Goal: Task Accomplishment & Management: Complete application form

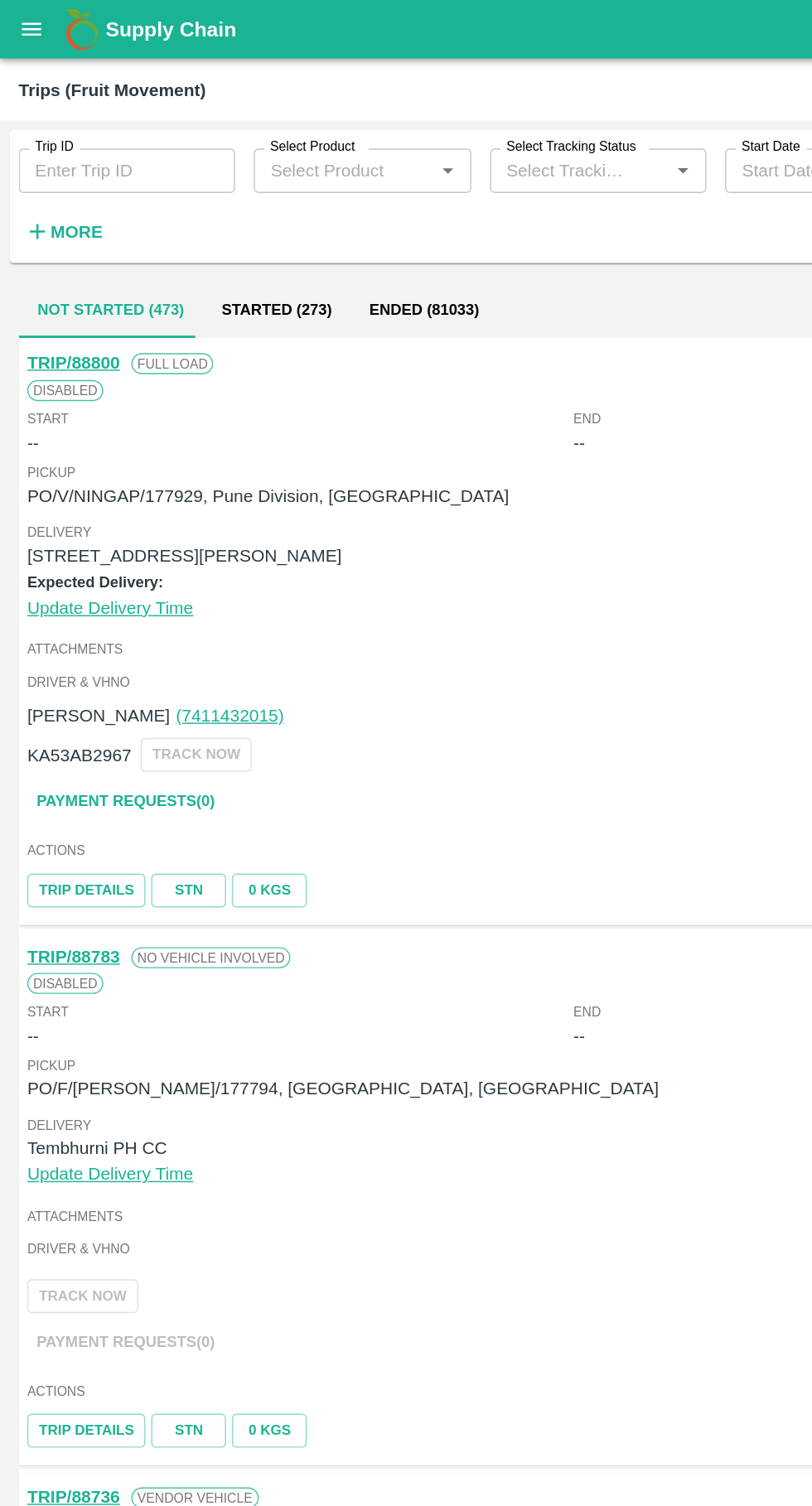
click at [18, 6] on button "open drawer" at bounding box center [22, 20] width 38 height 38
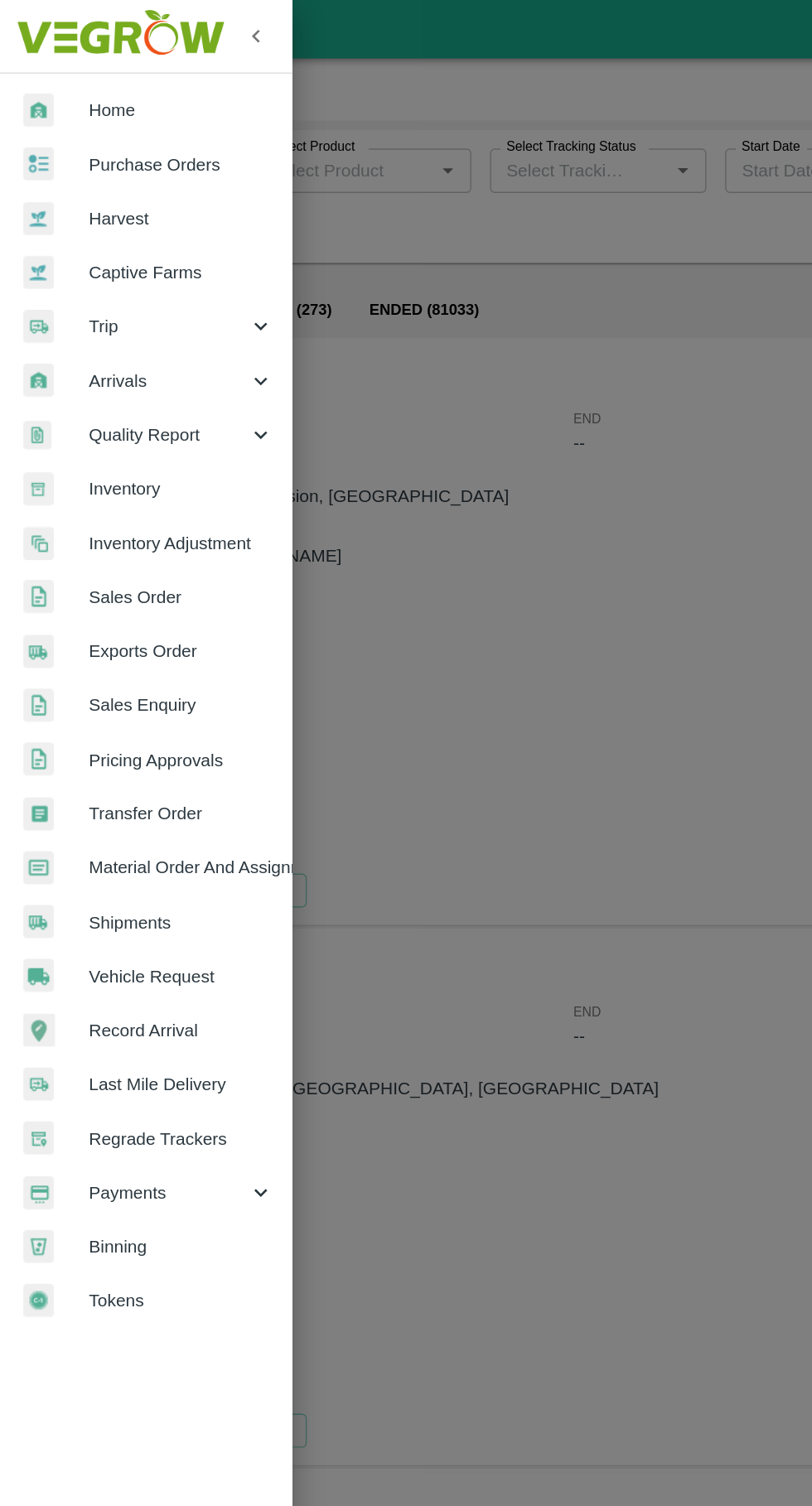
click at [74, 217] on div "Trip" at bounding box center [103, 230] width 207 height 38
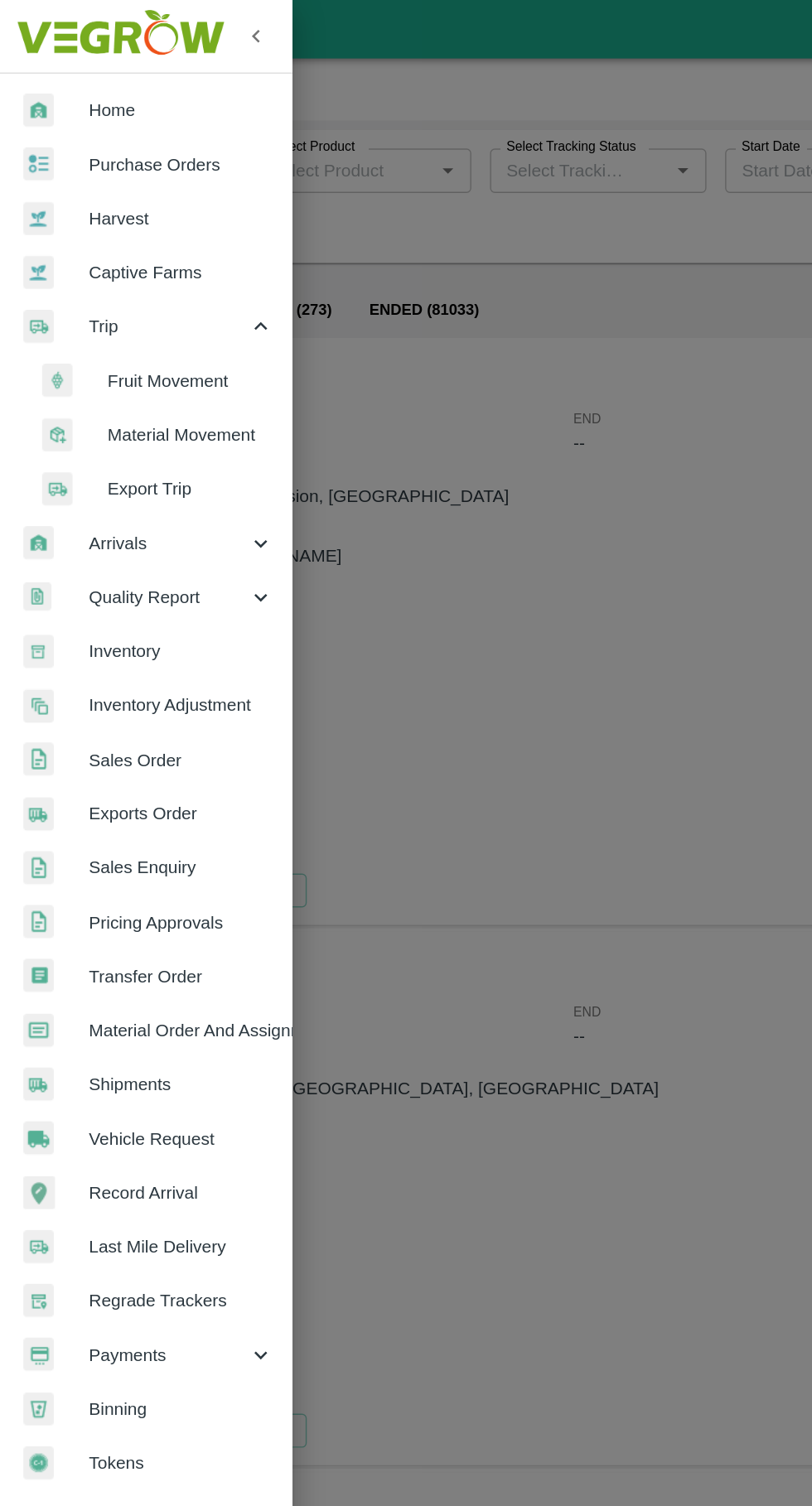
click at [398, 539] on div at bounding box center [406, 753] width 812 height 1506
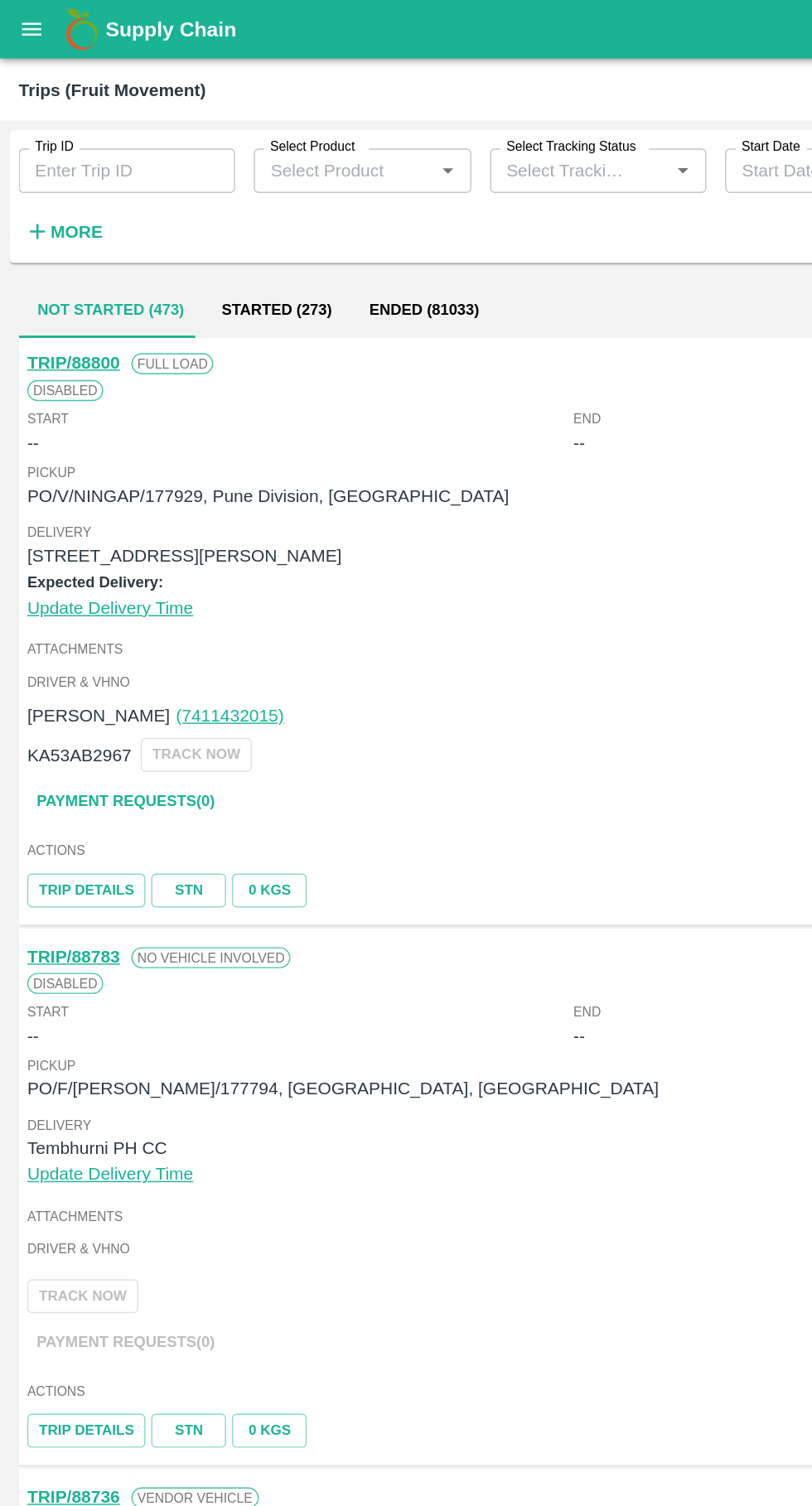
click at [388, 651] on div "TRIP/88800 Full Load Disabled Start -- End -- Pickup PO/V/NINGAP/177929, Pune D…" at bounding box center [406, 447] width 785 height 416
click at [16, 23] on icon "open drawer" at bounding box center [22, 20] width 18 height 18
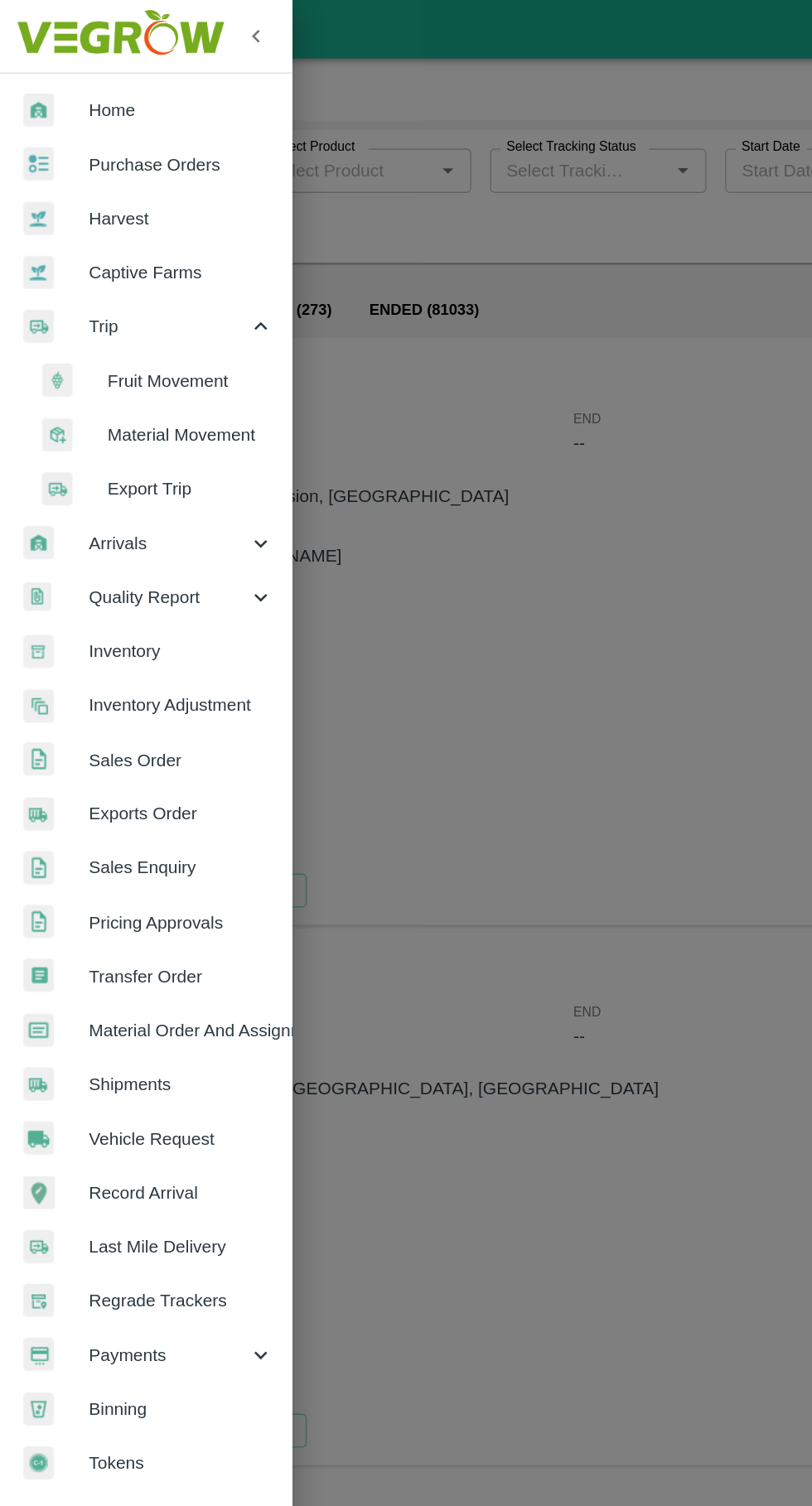
click at [95, 812] on span "Vehicle Request" at bounding box center [128, 806] width 131 height 18
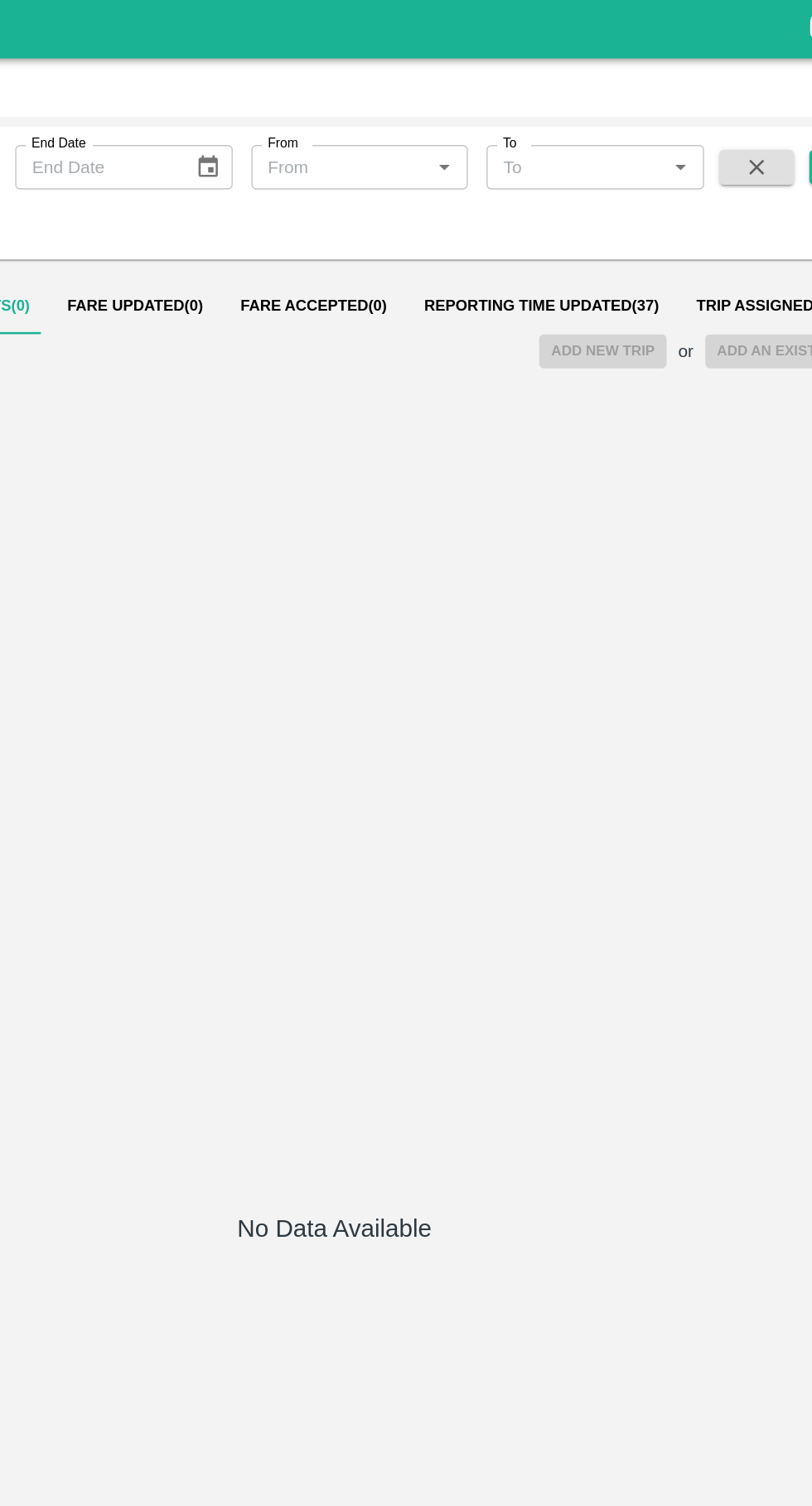
click at [512, 231] on button "Reporting Time Updated ( 37 )" at bounding box center [553, 216] width 193 height 39
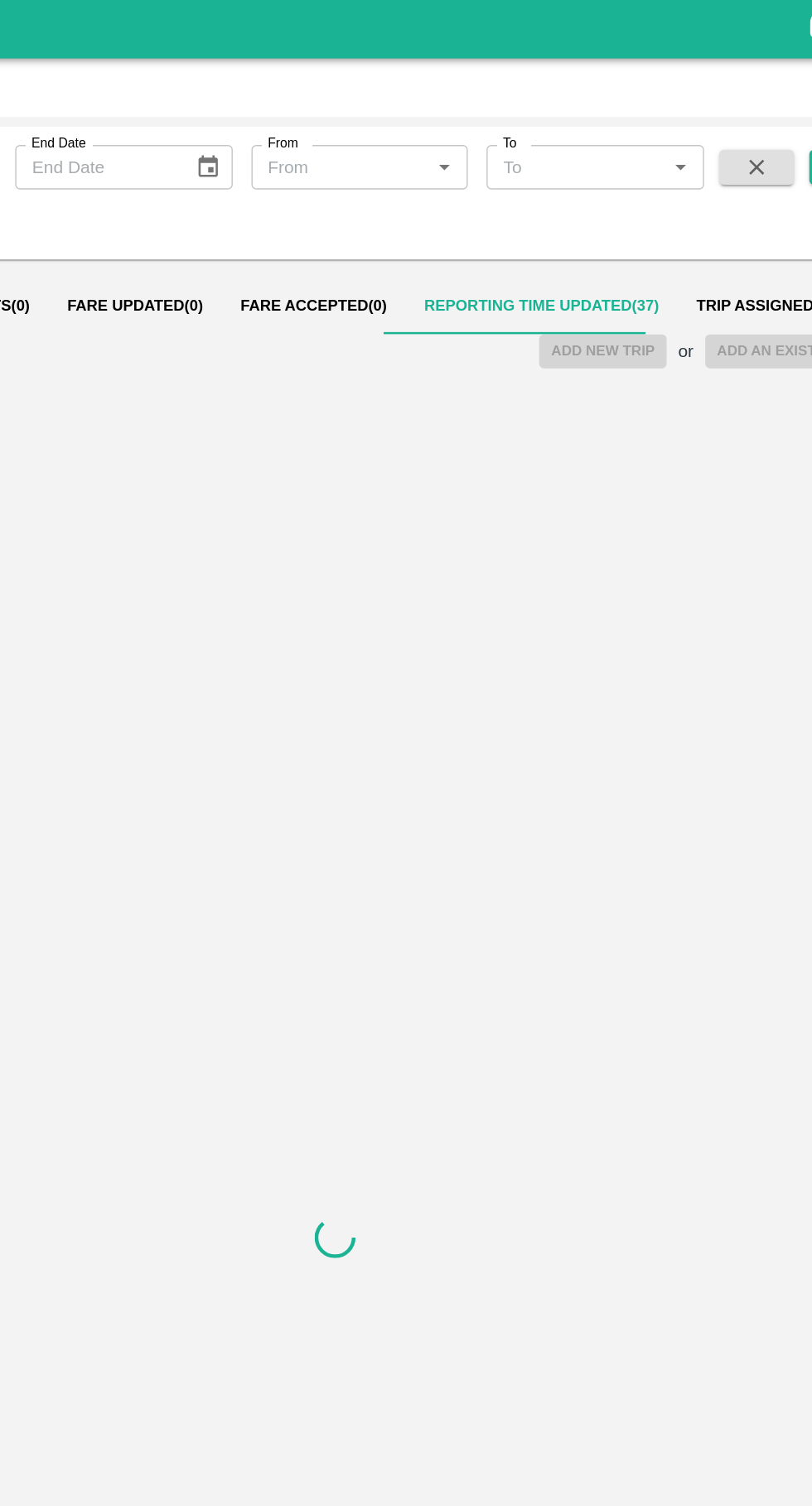
click at [743, 470] on div at bounding box center [406, 877] width 785 height 1232
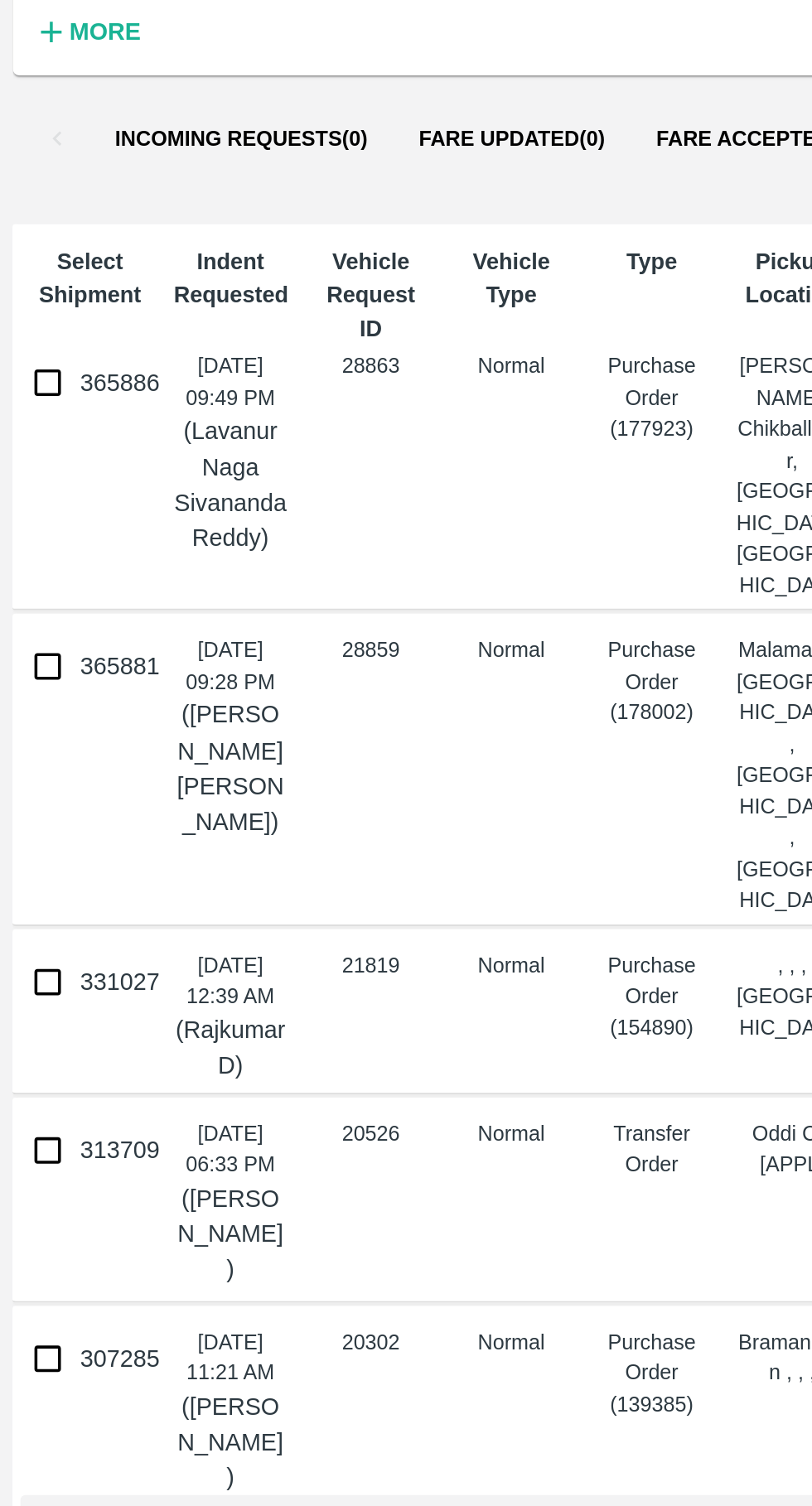
click at [39, 350] on input "365886" at bounding box center [25, 343] width 33 height 33
checkbox input "true"
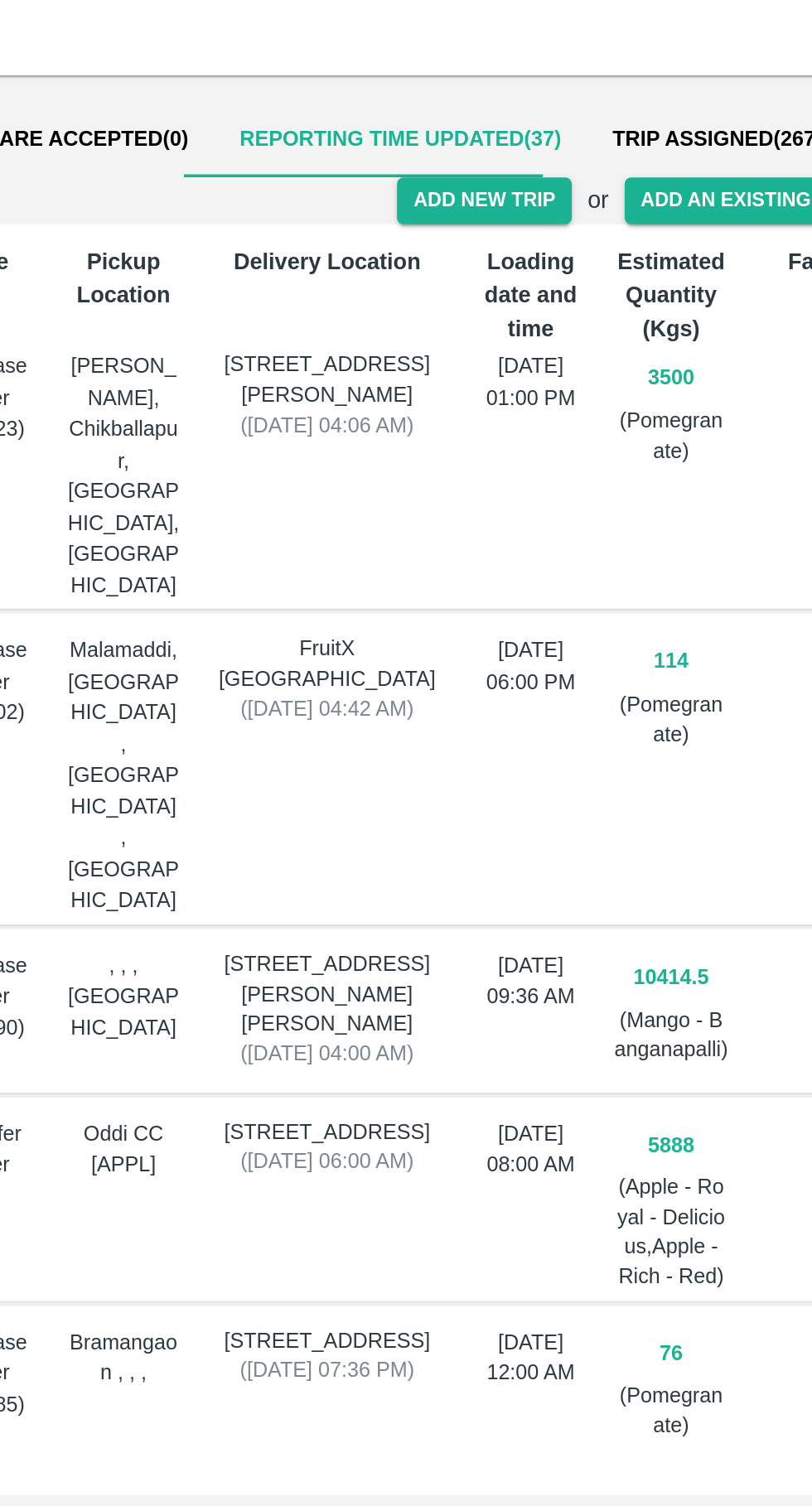
click at [599, 250] on button "Add New Trip" at bounding box center [596, 248] width 89 height 24
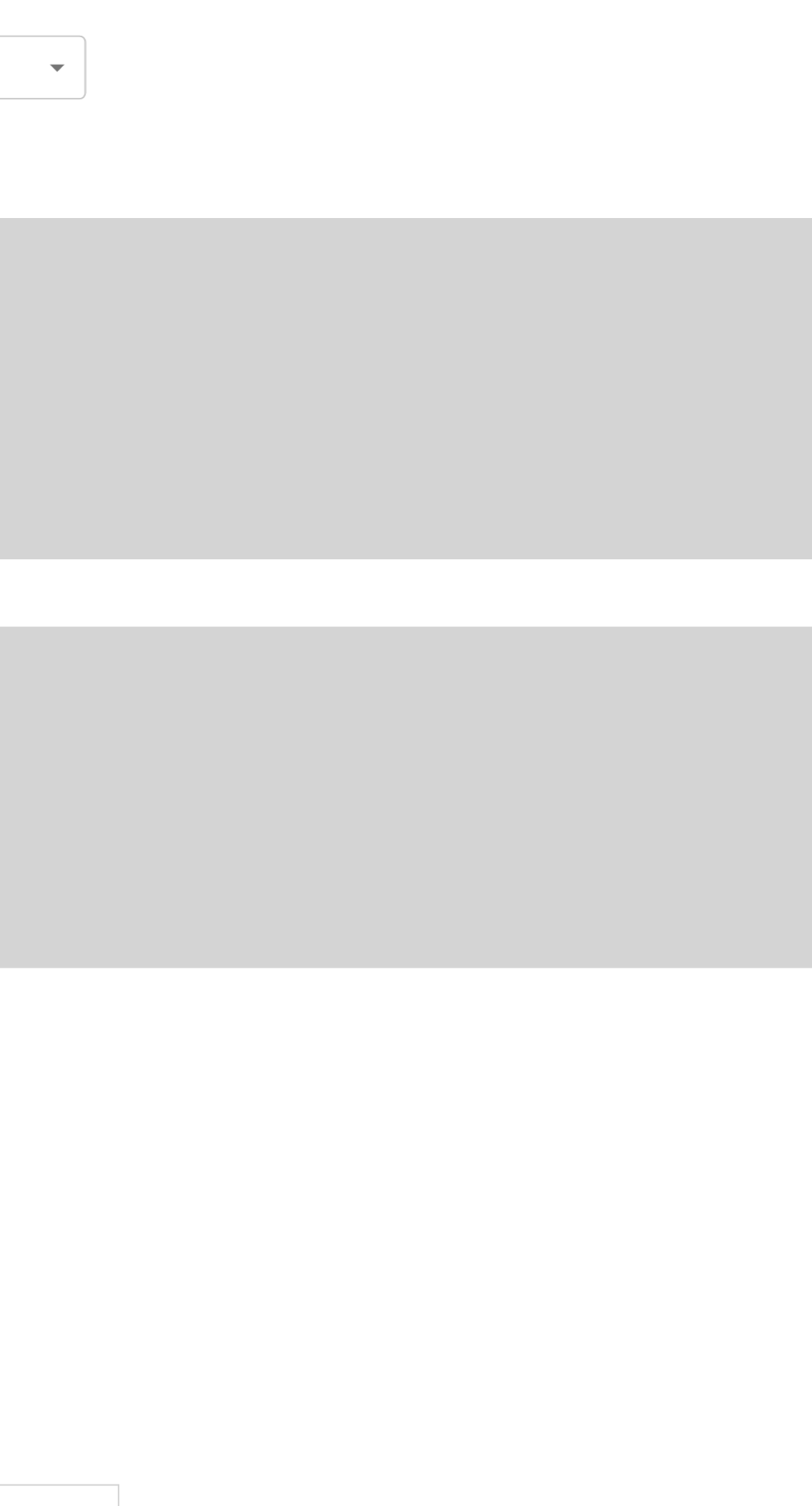
type input "3500"
type input "Normal"
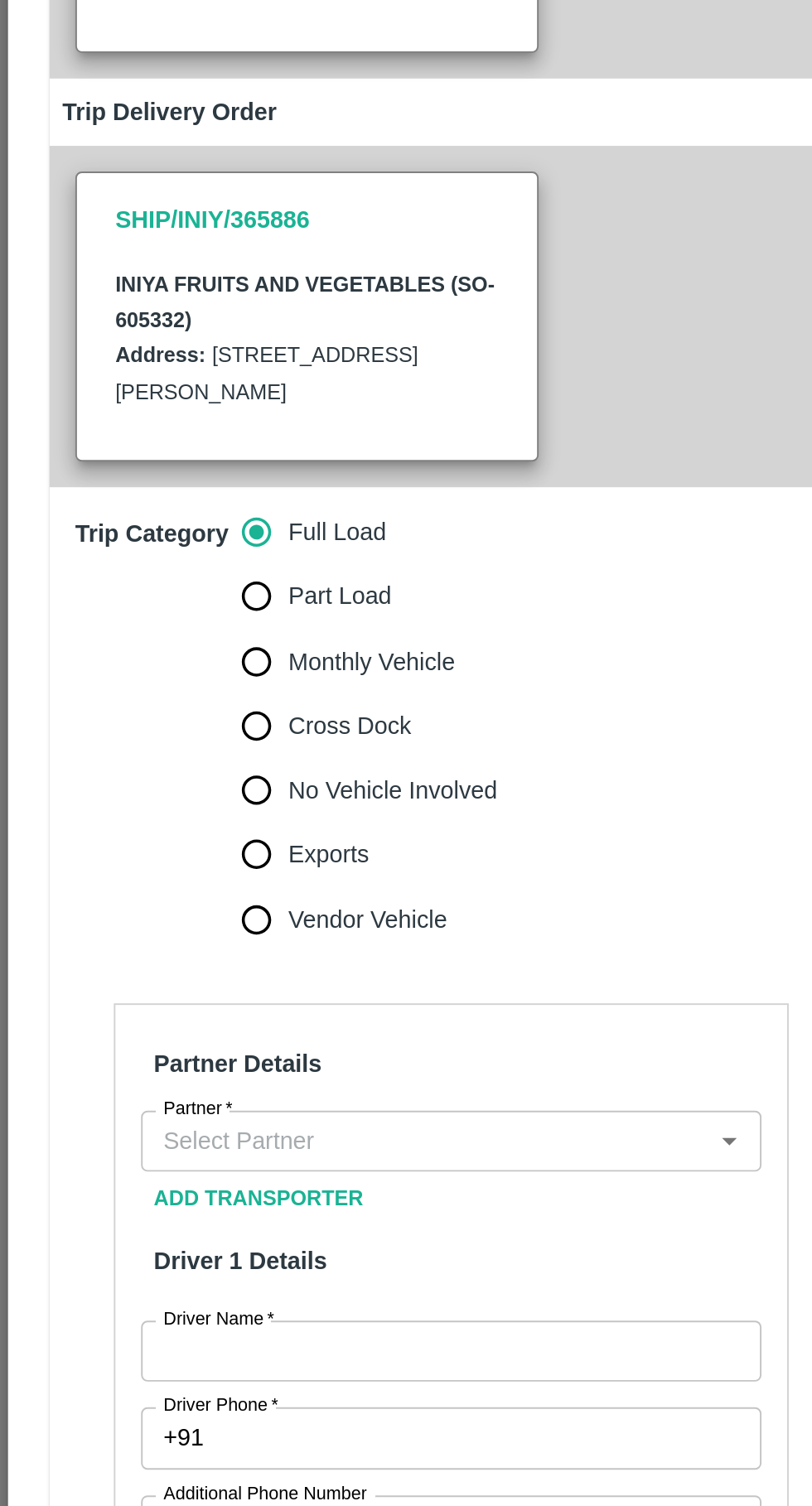
scroll to position [251, 0]
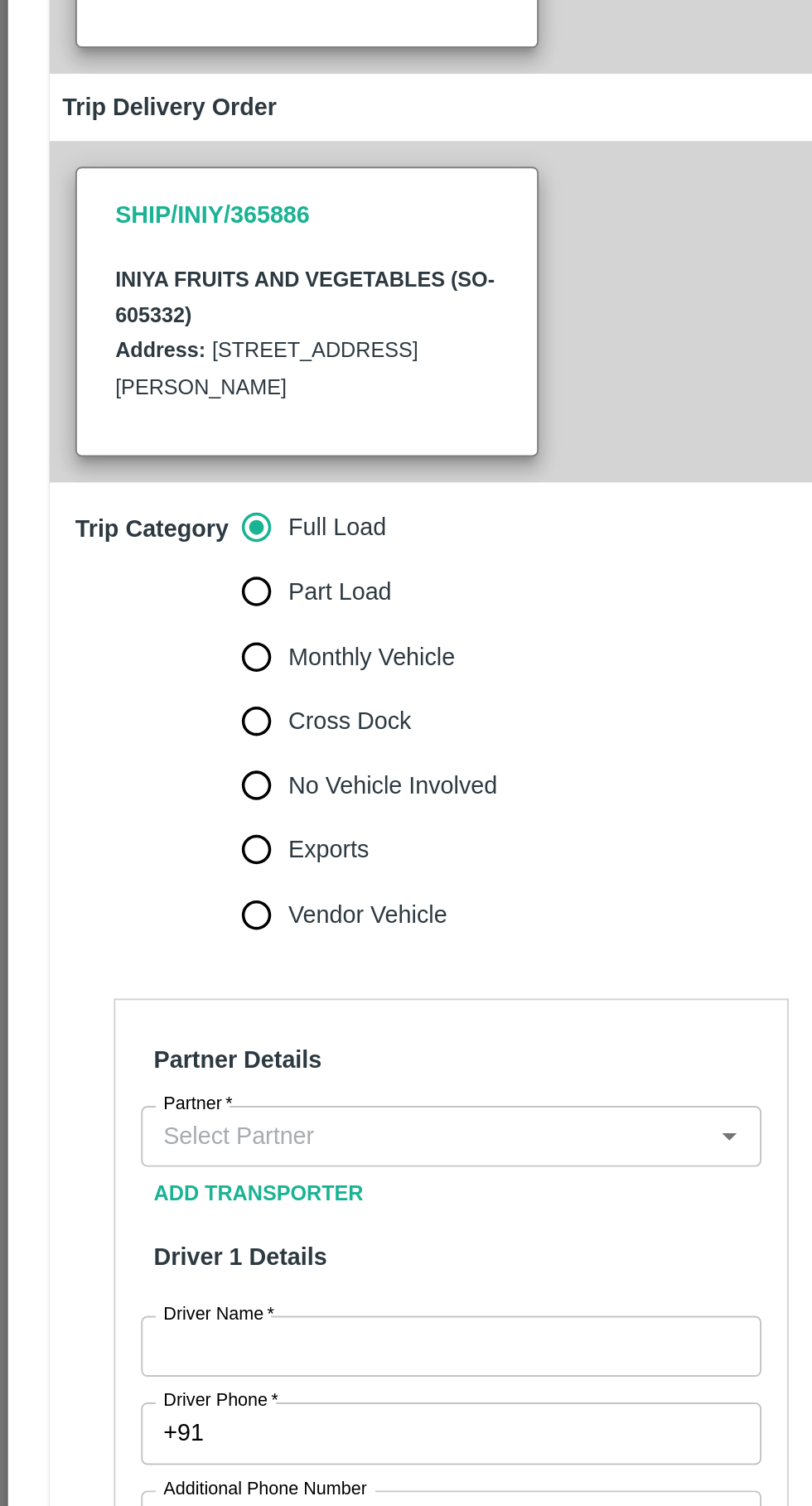
click at [234, 735] on input "Partner   *" at bounding box center [219, 732] width 283 height 22
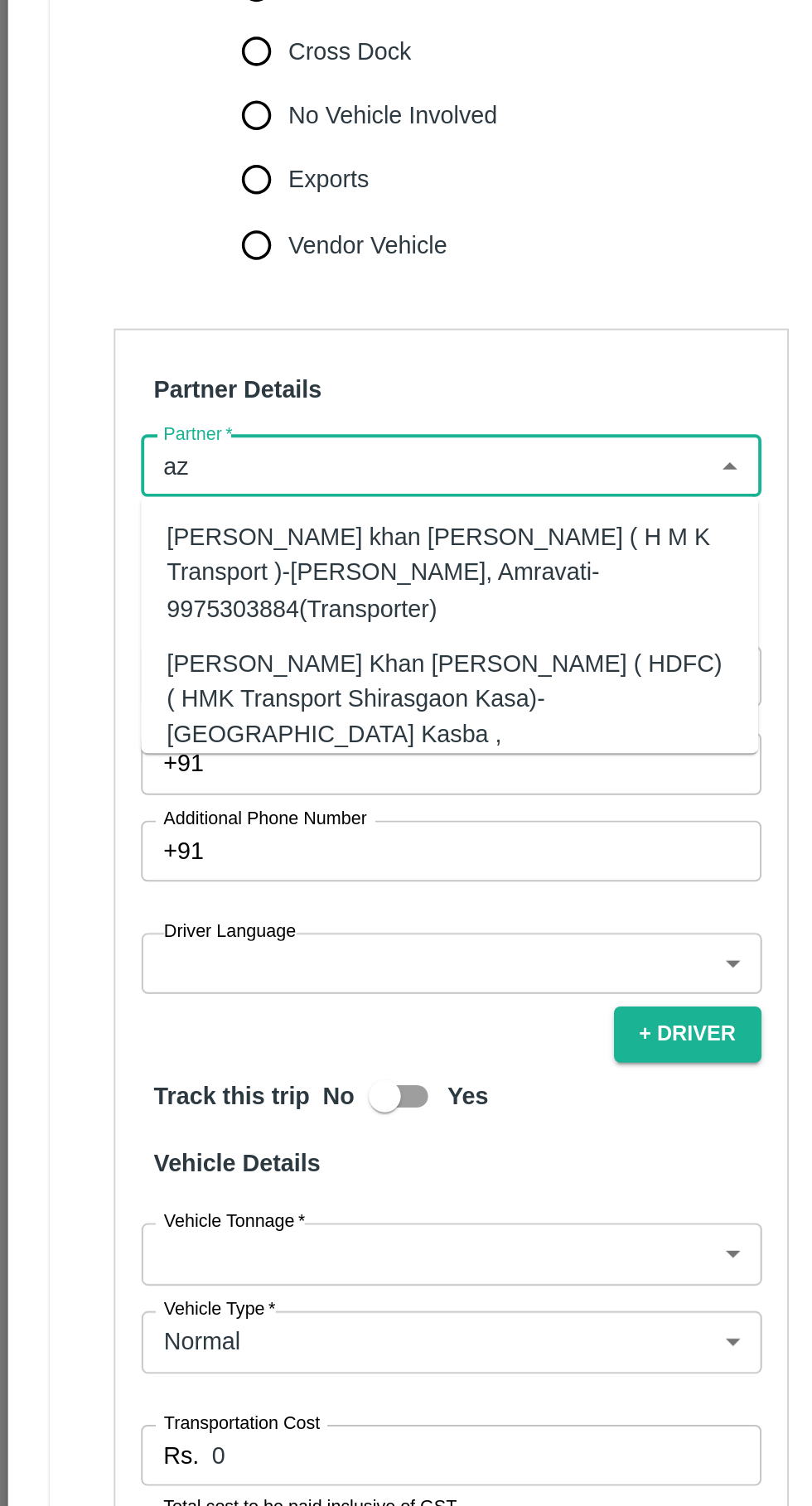
type input "a"
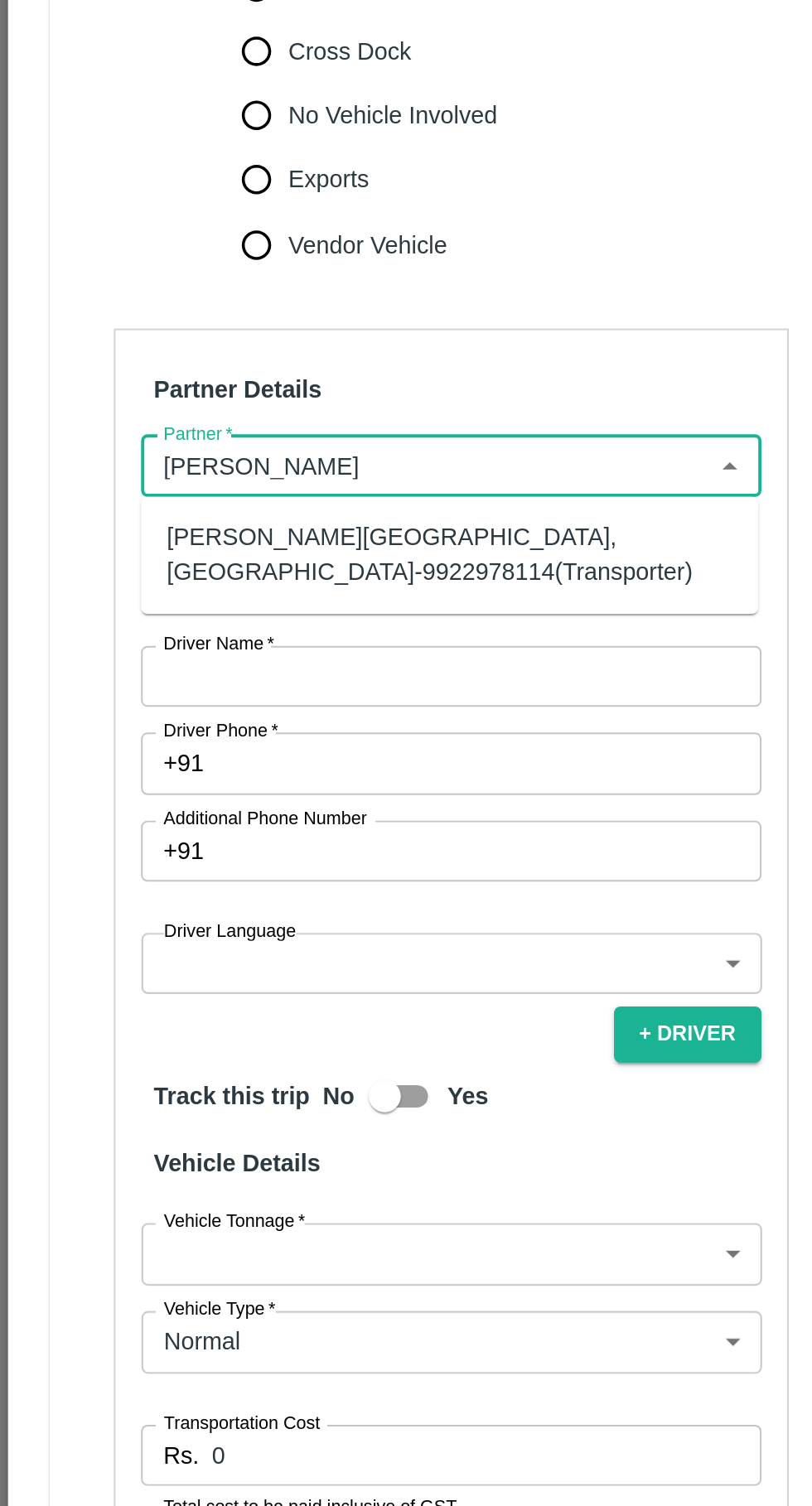
click at [251, 776] on div "[PERSON_NAME][GEOGRAPHIC_DATA], [GEOGRAPHIC_DATA]-9922978114(Transporter)" at bounding box center [232, 778] width 293 height 38
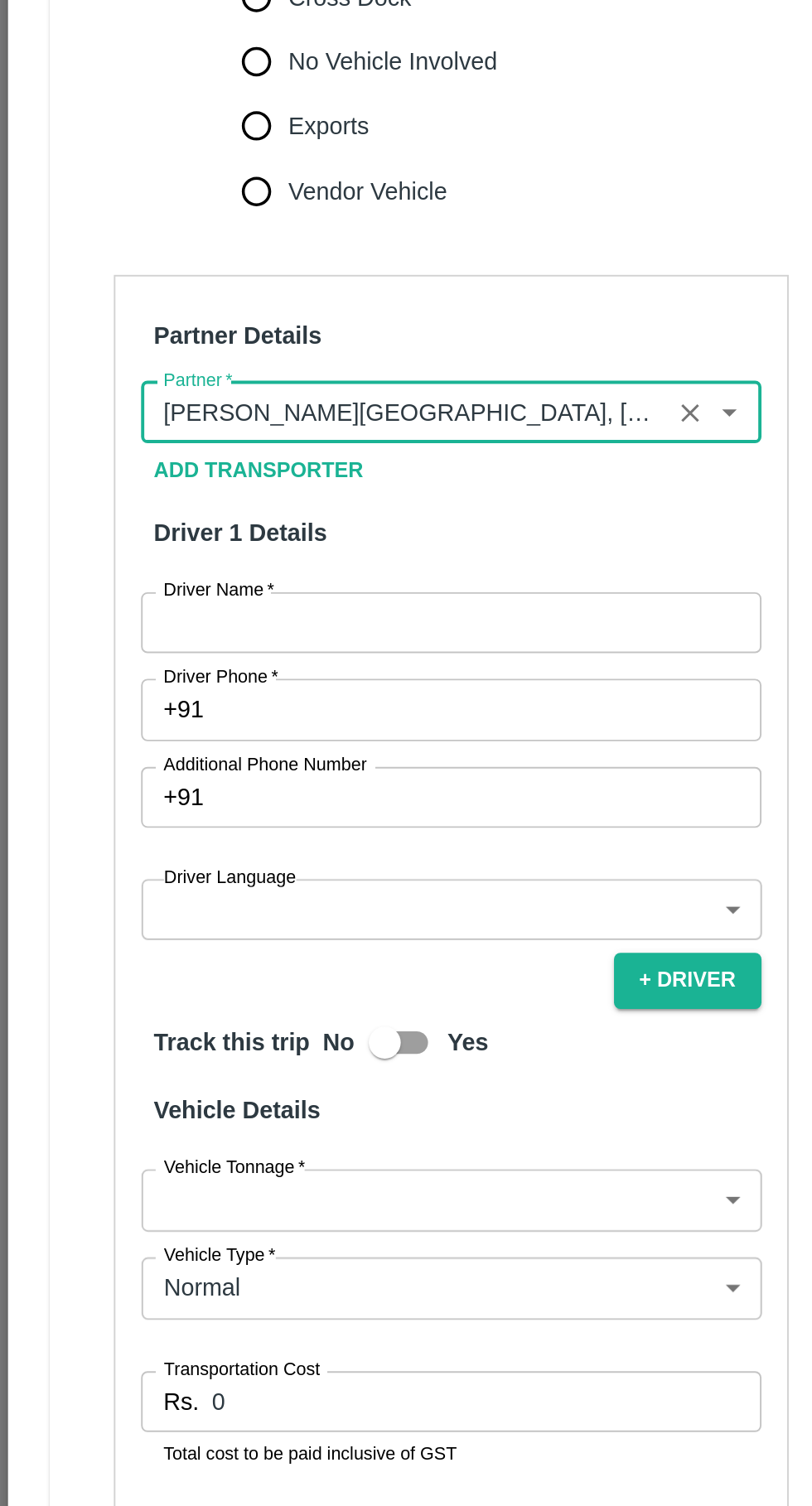
type input "[PERSON_NAME][GEOGRAPHIC_DATA], [GEOGRAPHIC_DATA]-9922978114(Transporter)"
click at [182, 845] on input "Driver Name   *" at bounding box center [233, 841] width 321 height 32
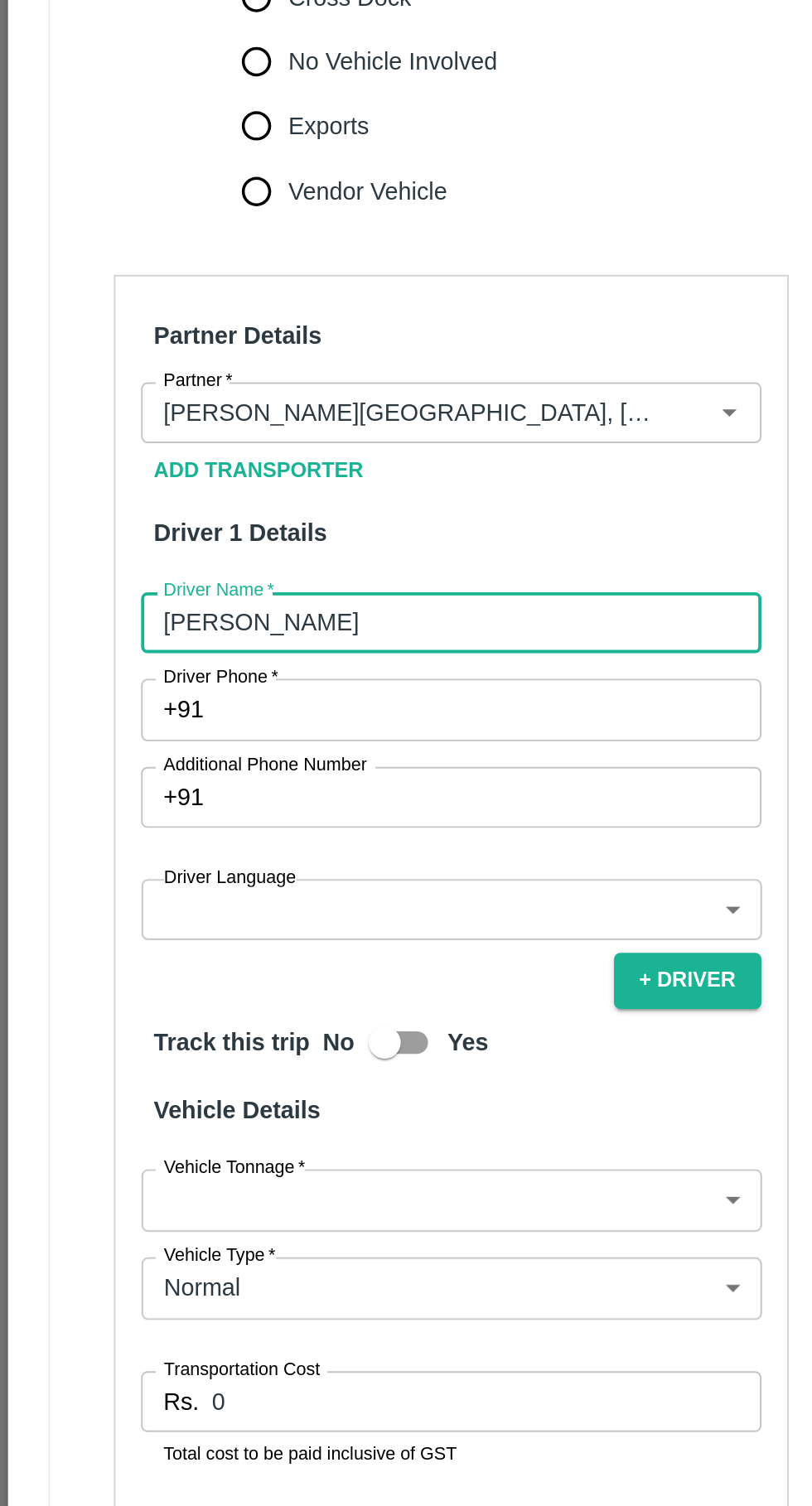
scroll to position [287, 0]
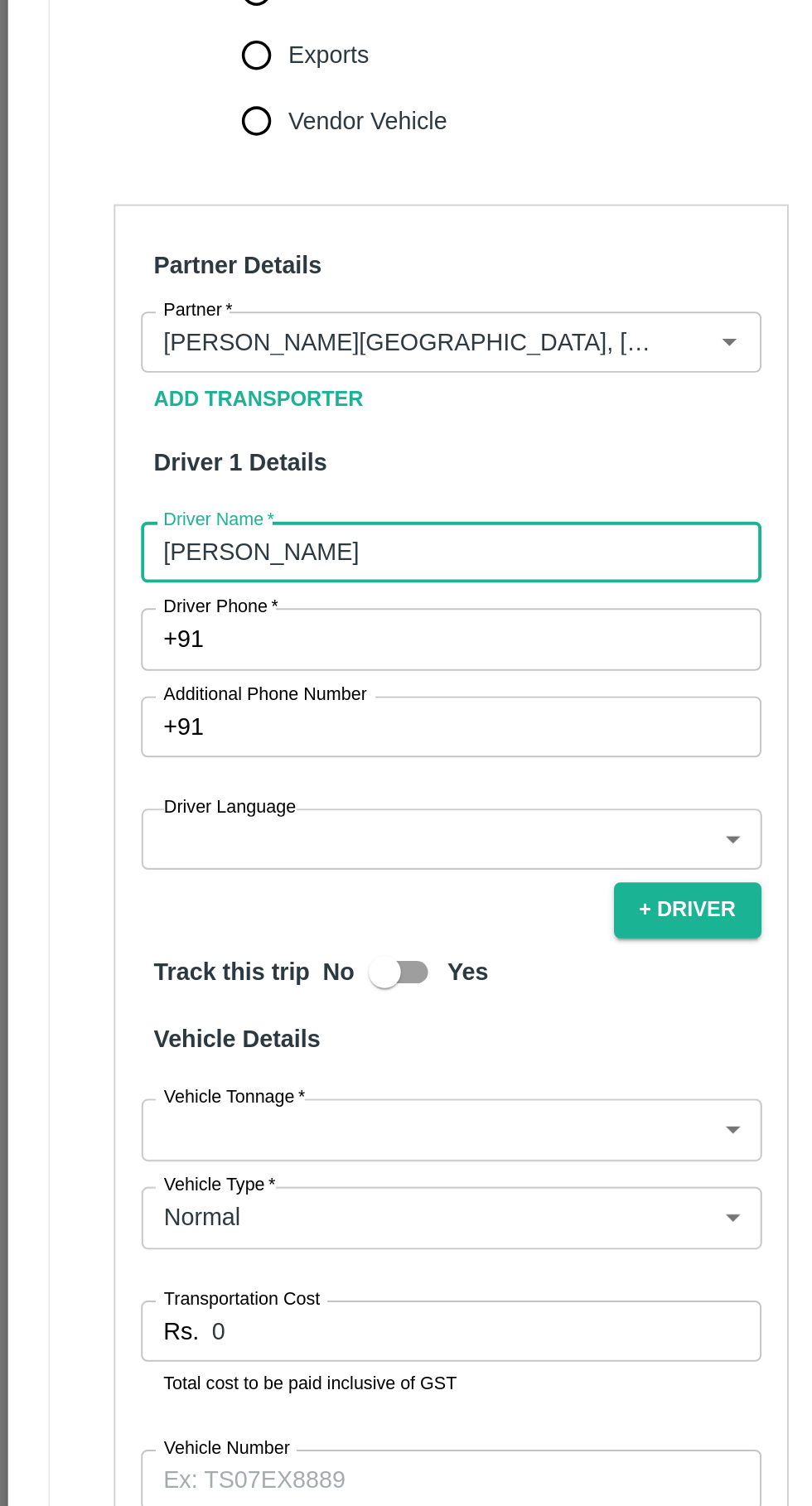
type input "[PERSON_NAME]"
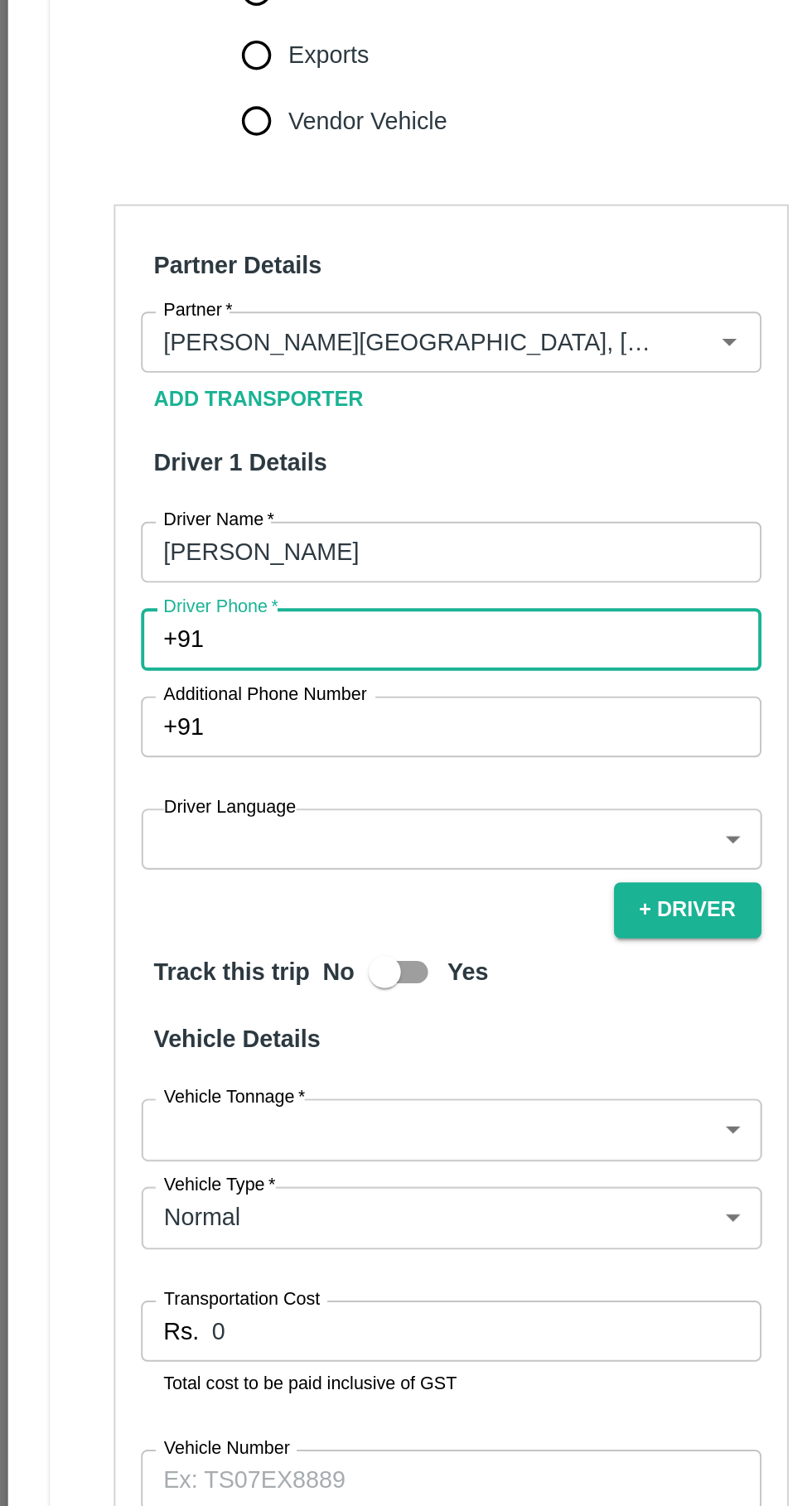
paste input "9738279587"
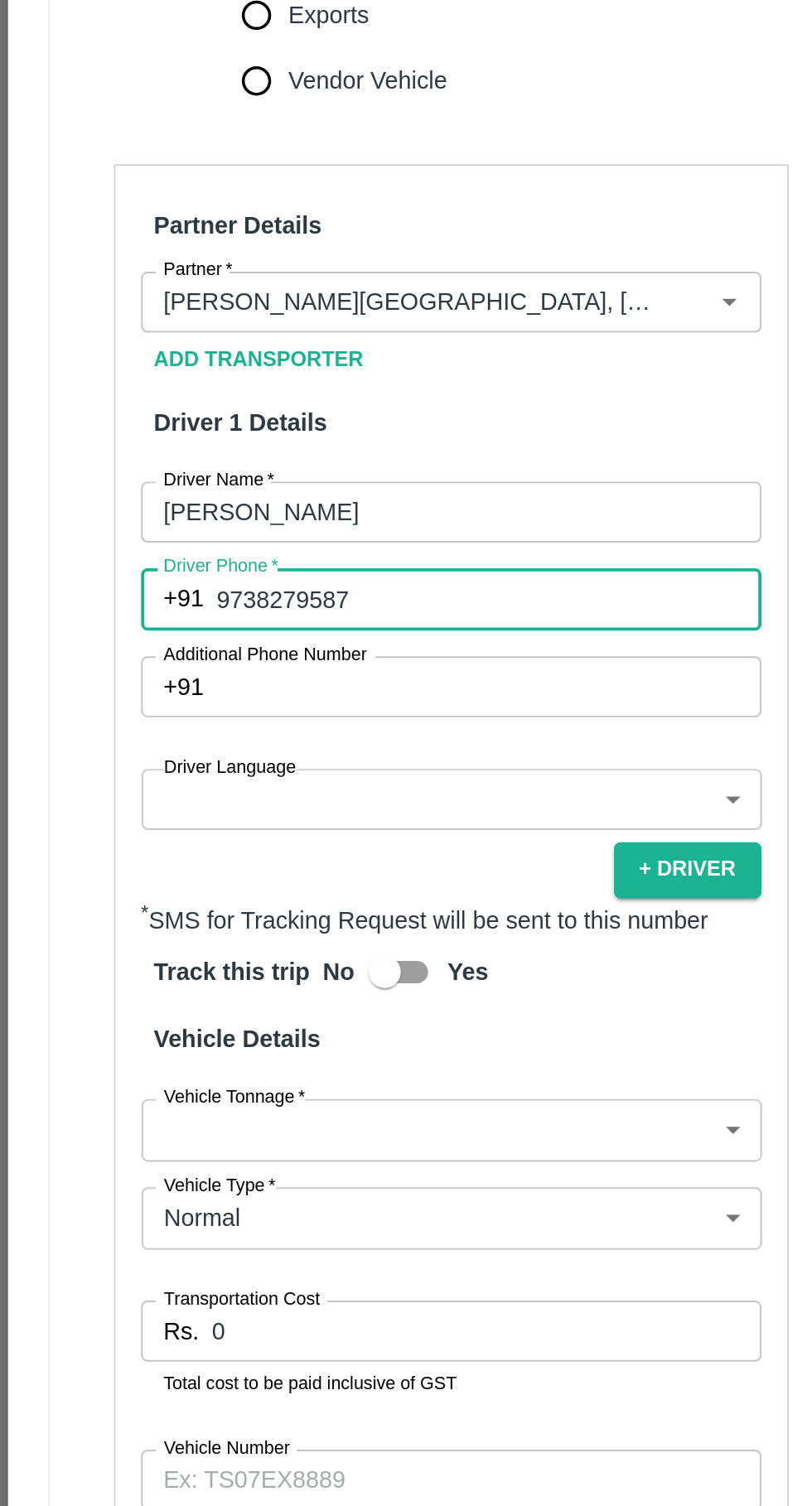
scroll to position [307, 0]
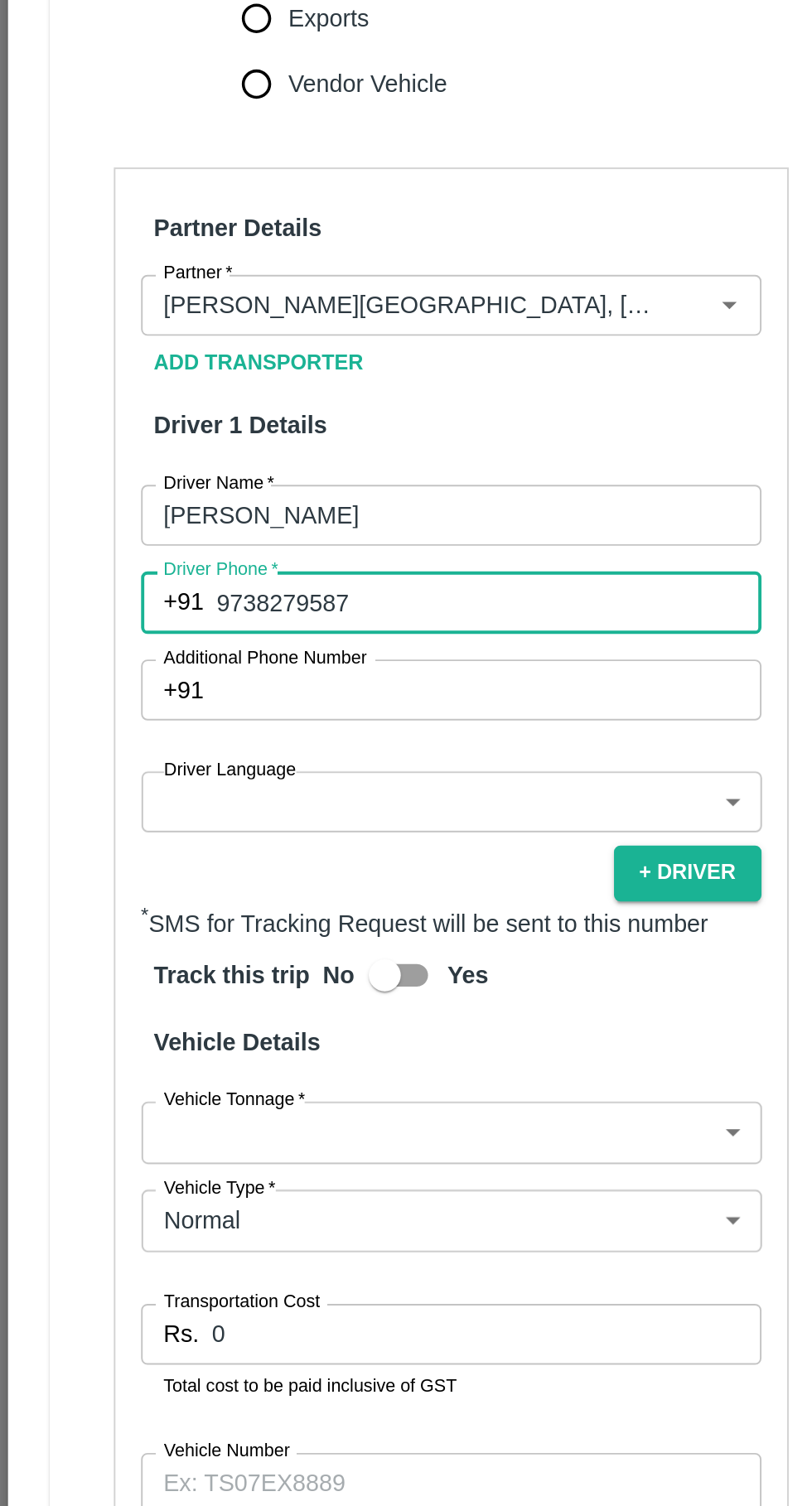
type input "9738279587"
click at [209, 933] on body "Supply Chain Vehicle Request List Start Date Start Date End Date End Date From …" at bounding box center [406, 753] width 812 height 1506
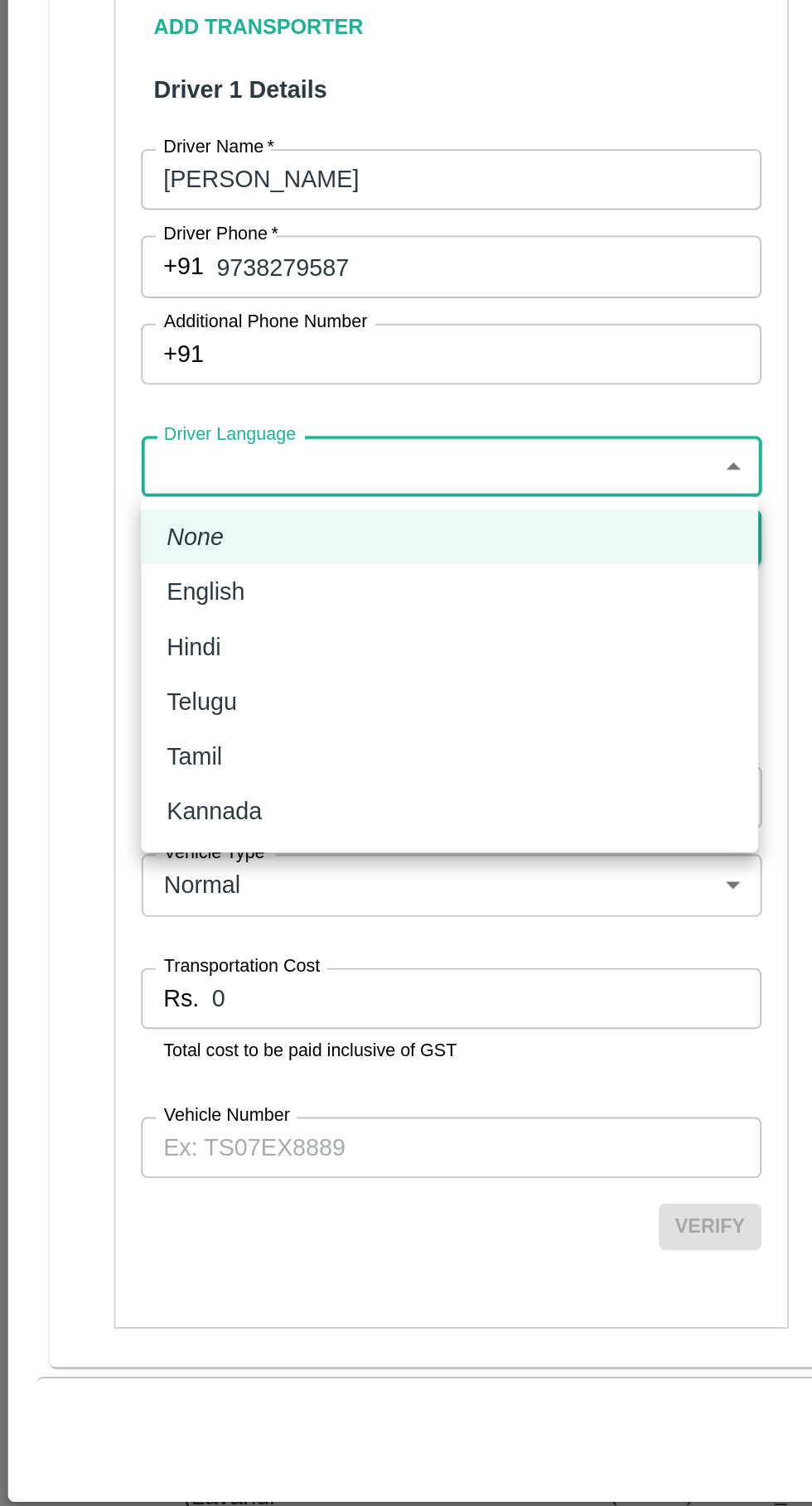
click at [138, 1023] on div "Hindi" at bounding box center [232, 1027] width 293 height 18
type input "hi"
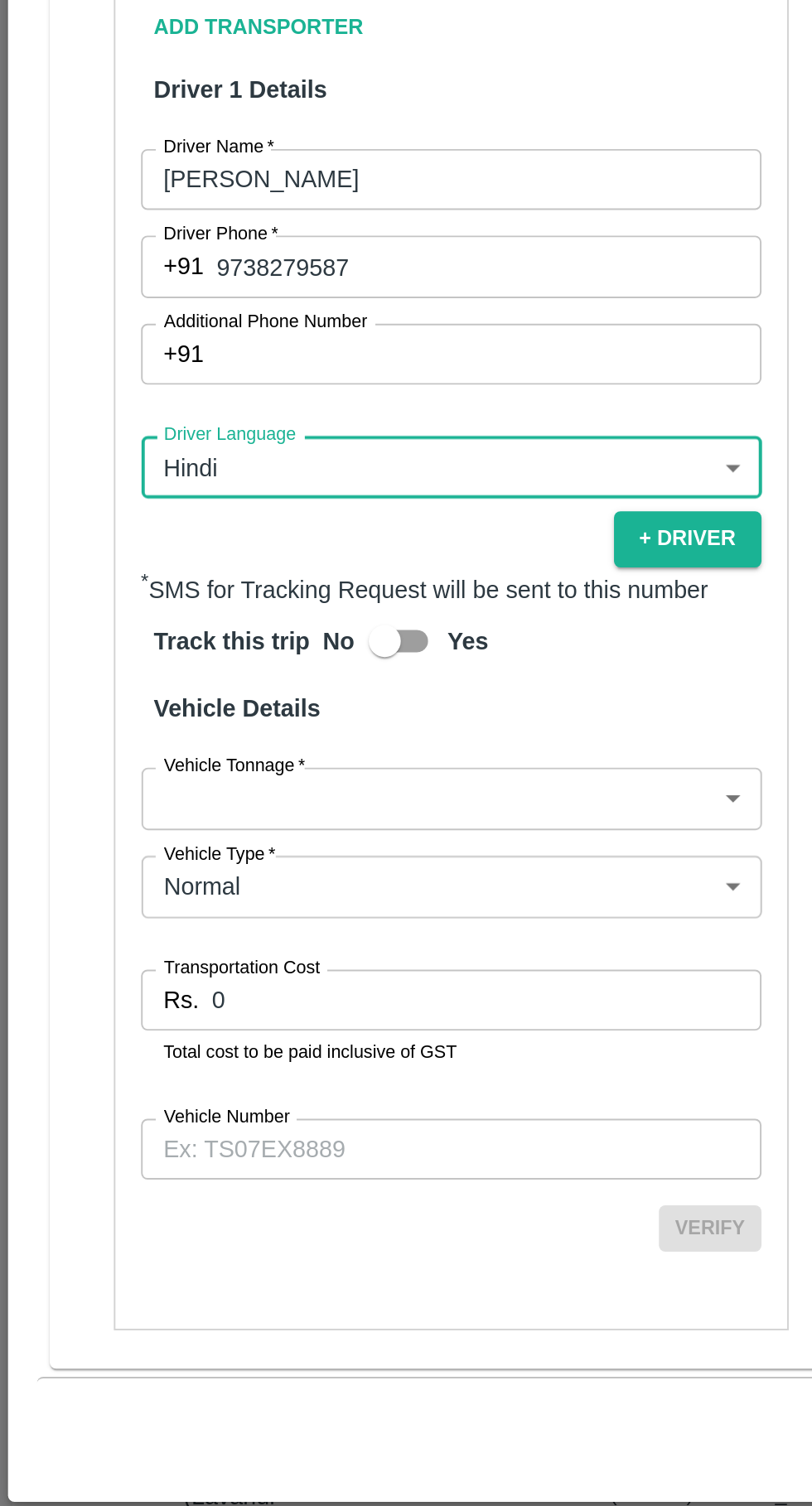
click at [171, 1211] on input "0" at bounding box center [251, 1209] width 284 height 32
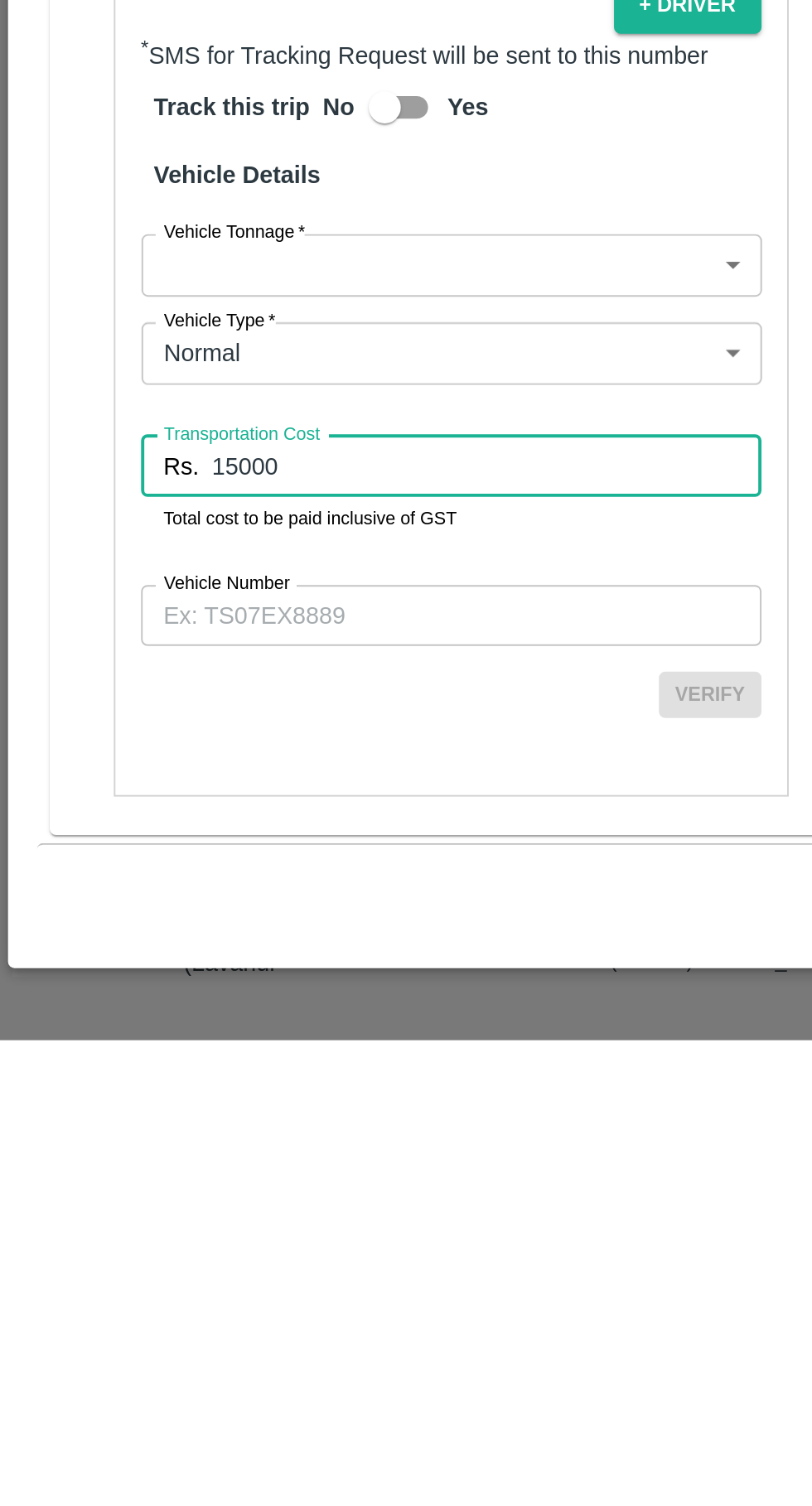
type input "15000"
click at [187, 1282] on input "Vehicle Number" at bounding box center [233, 1286] width 321 height 32
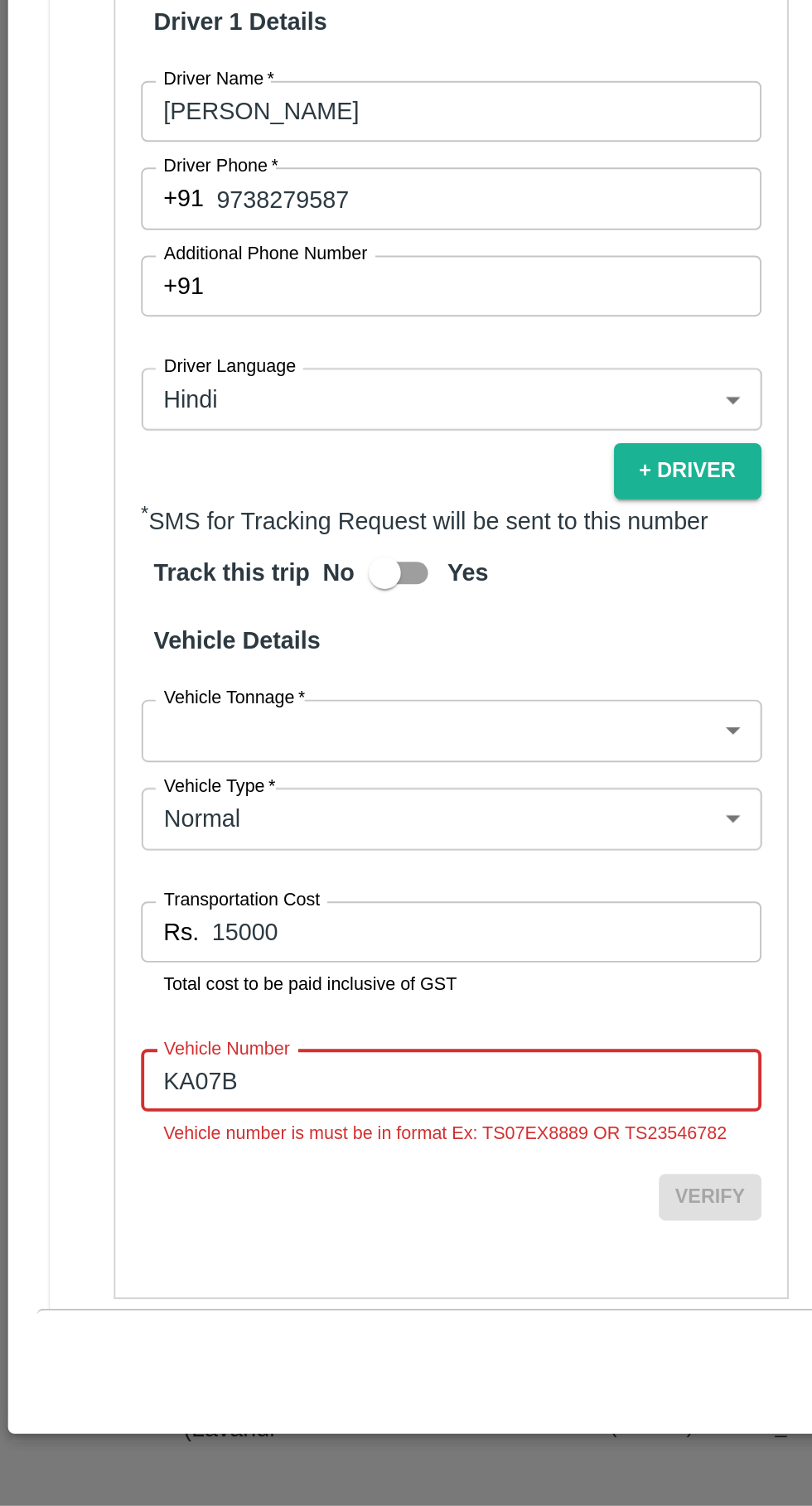
click at [159, 1285] on input "KA07B" at bounding box center [233, 1286] width 321 height 32
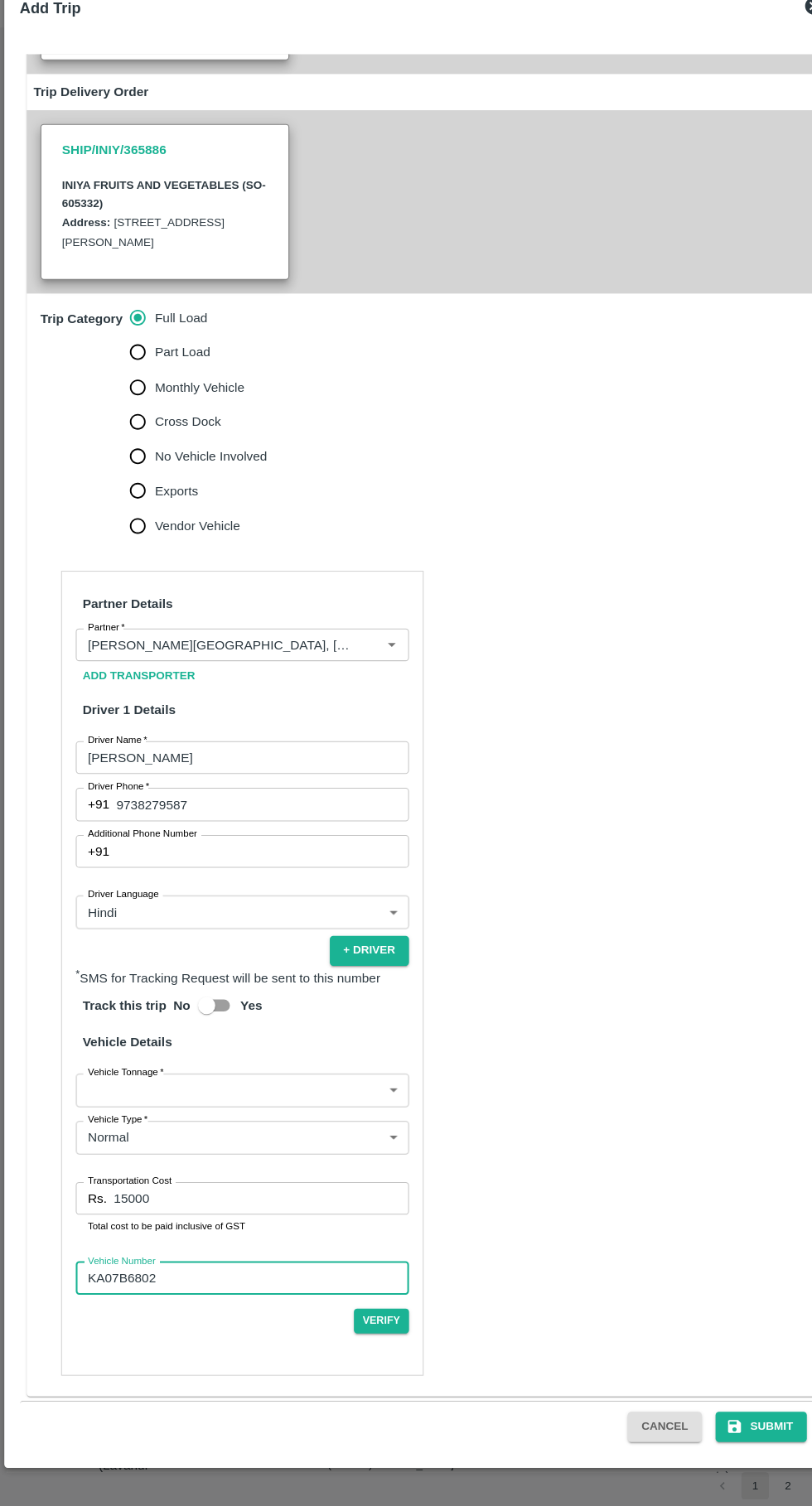
scroll to position [304, 0]
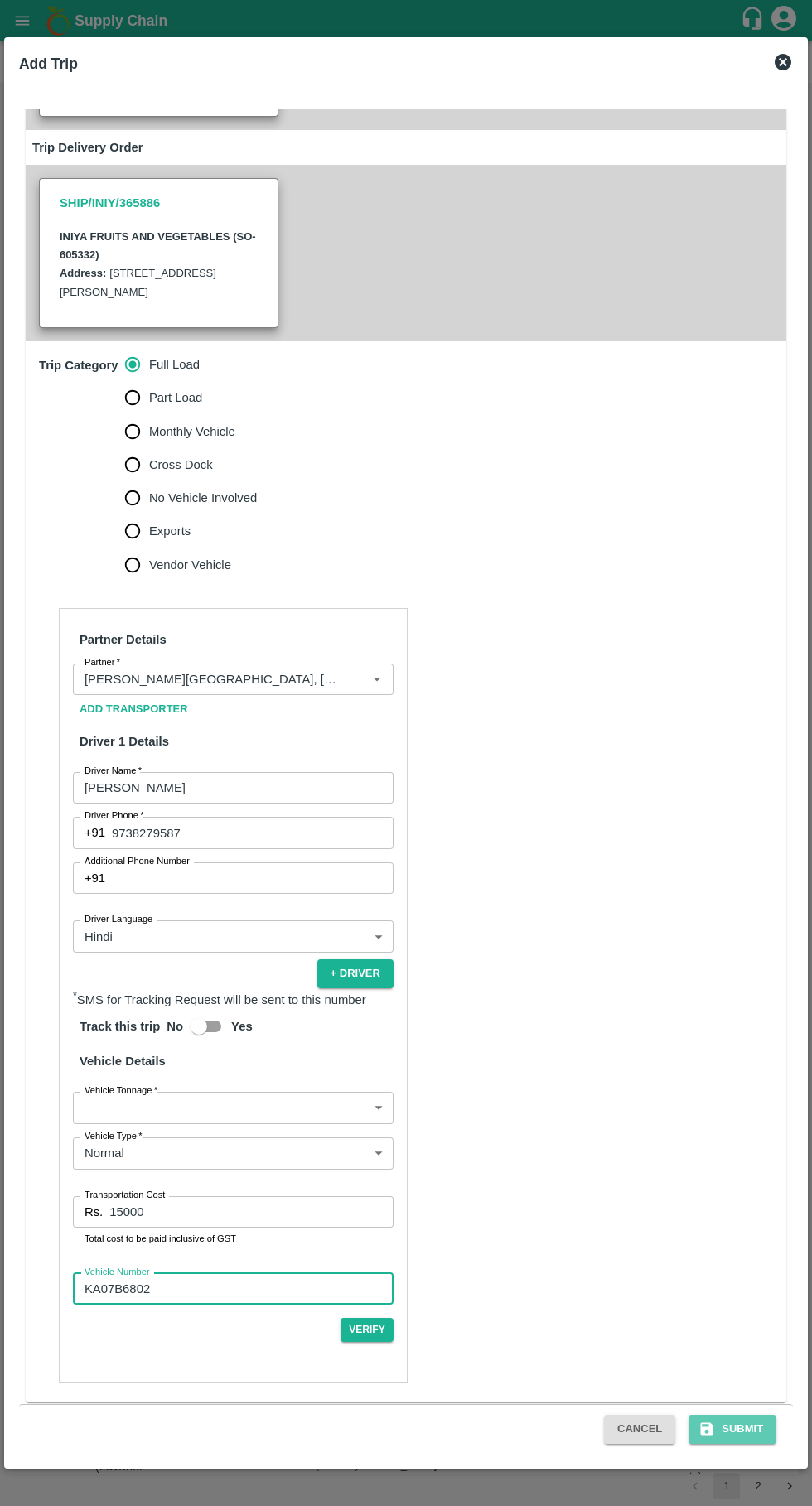
type input "KA07B6802"
click at [737, 1424] on button "Submit" at bounding box center [732, 1429] width 88 height 29
